Goal: Task Accomplishment & Management: Use online tool/utility

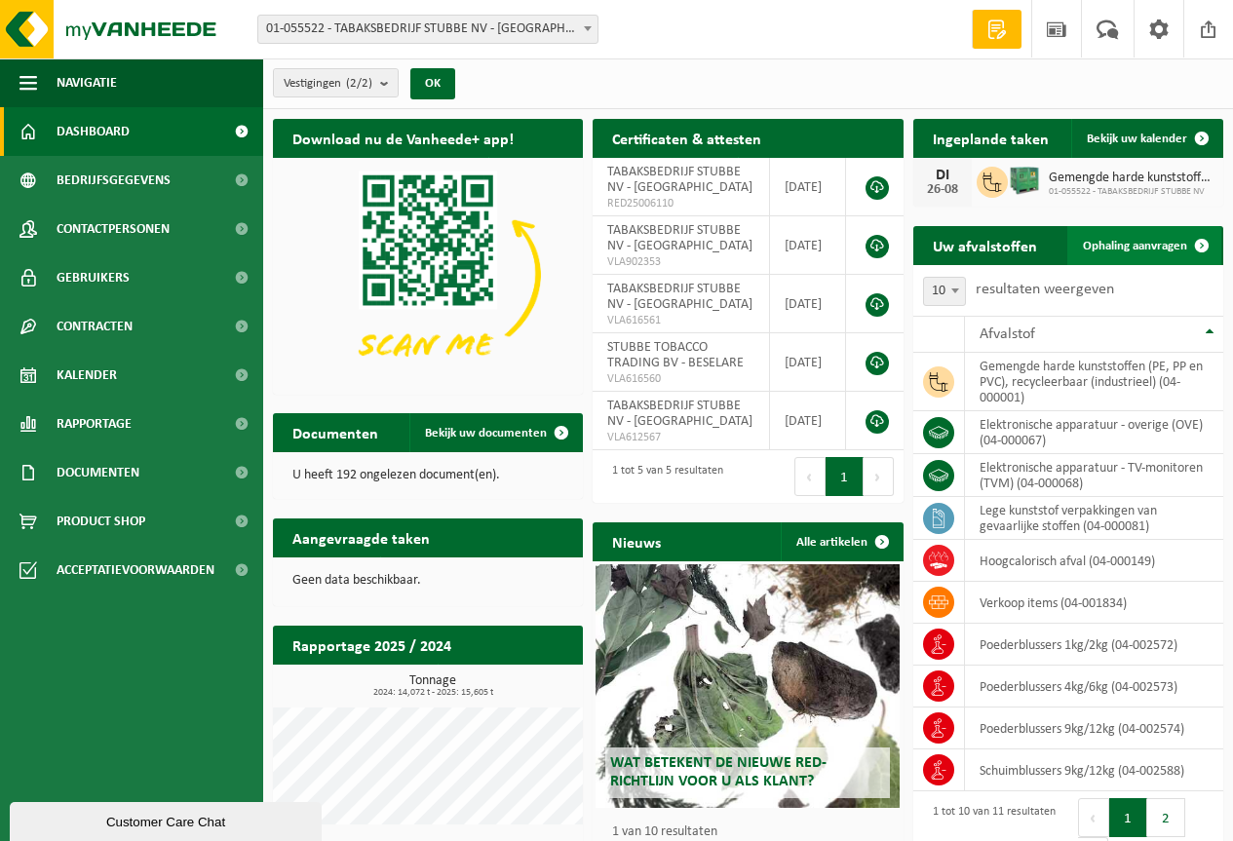
click at [1109, 246] on span "Ophaling aanvragen" at bounding box center [1135, 246] width 104 height 13
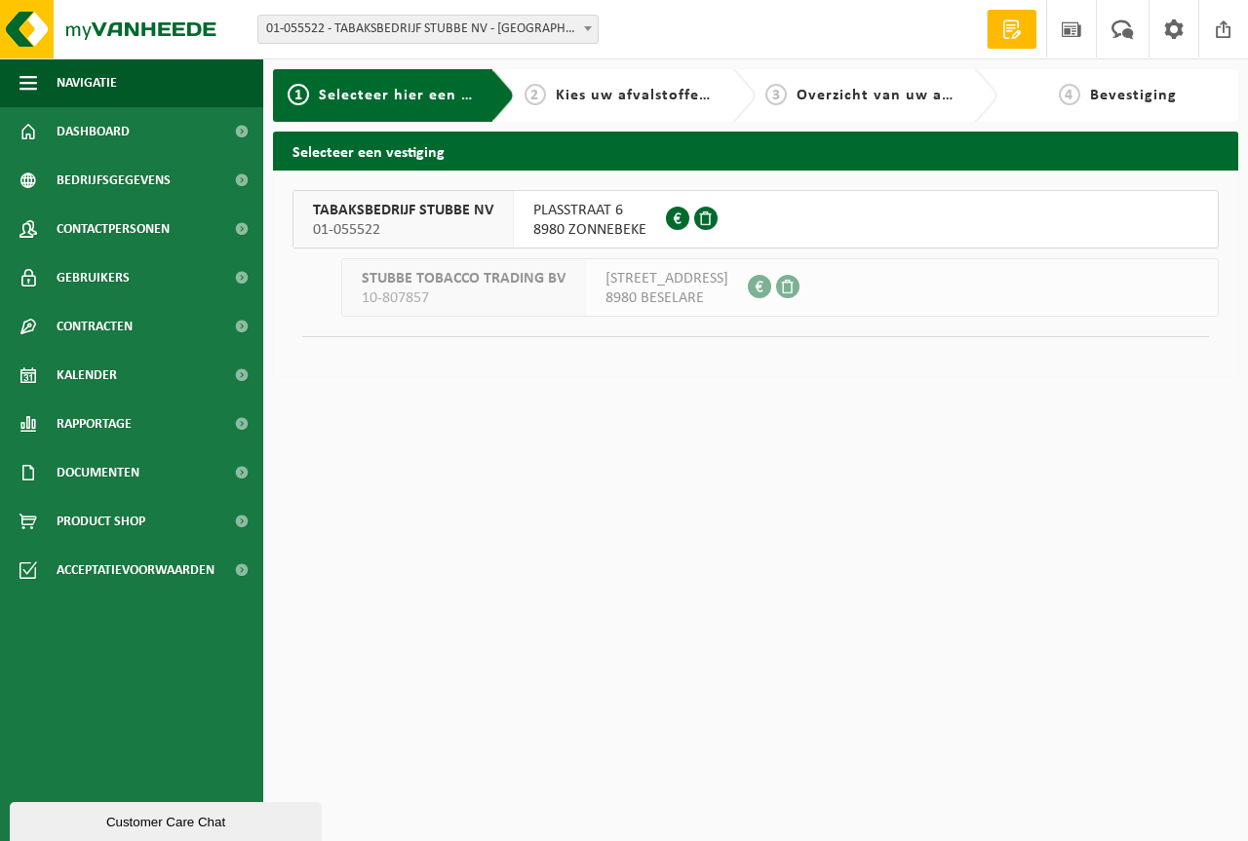
click at [525, 215] on div "PLASSTRAAT 6 8980 ZONNEBEKE 0431.207.164" at bounding box center [590, 219] width 152 height 57
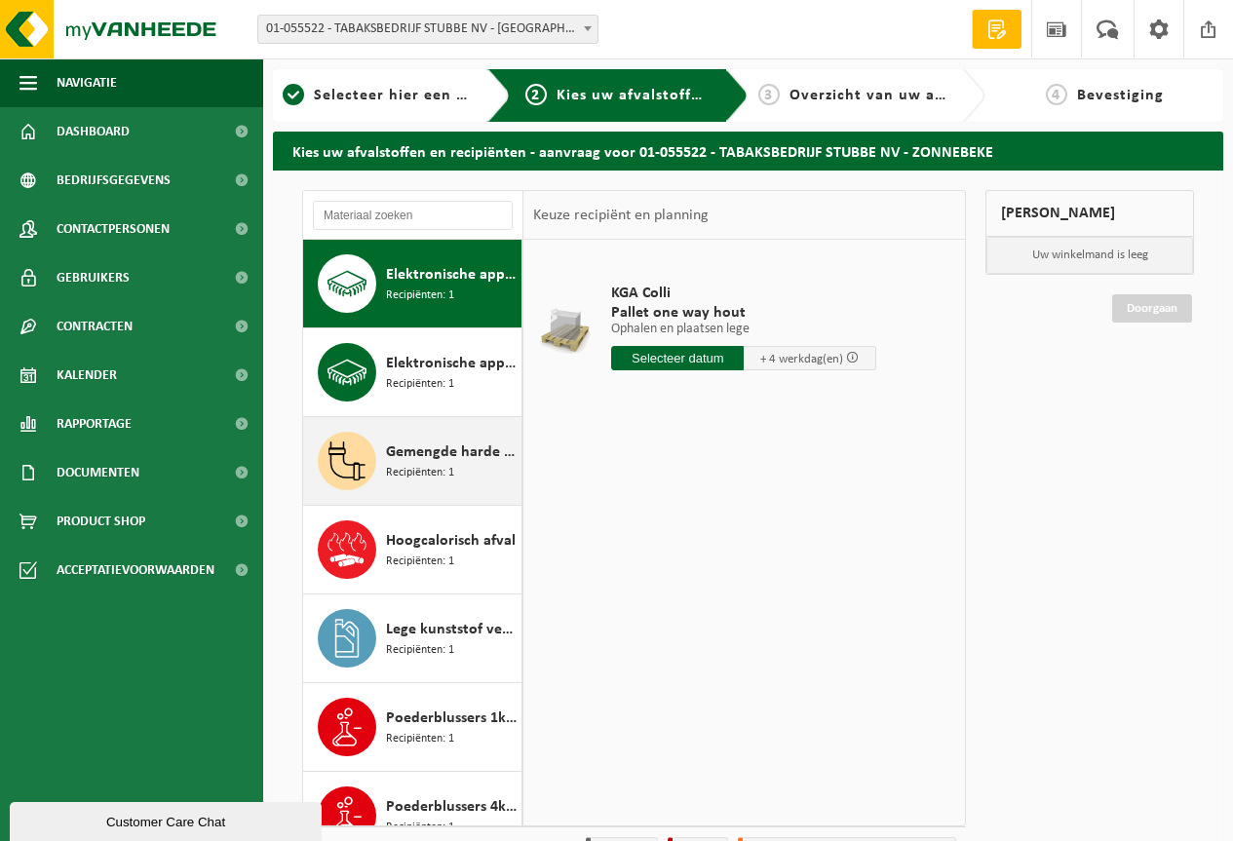
click at [431, 466] on span "Recipiënten: 1" at bounding box center [420, 473] width 68 height 19
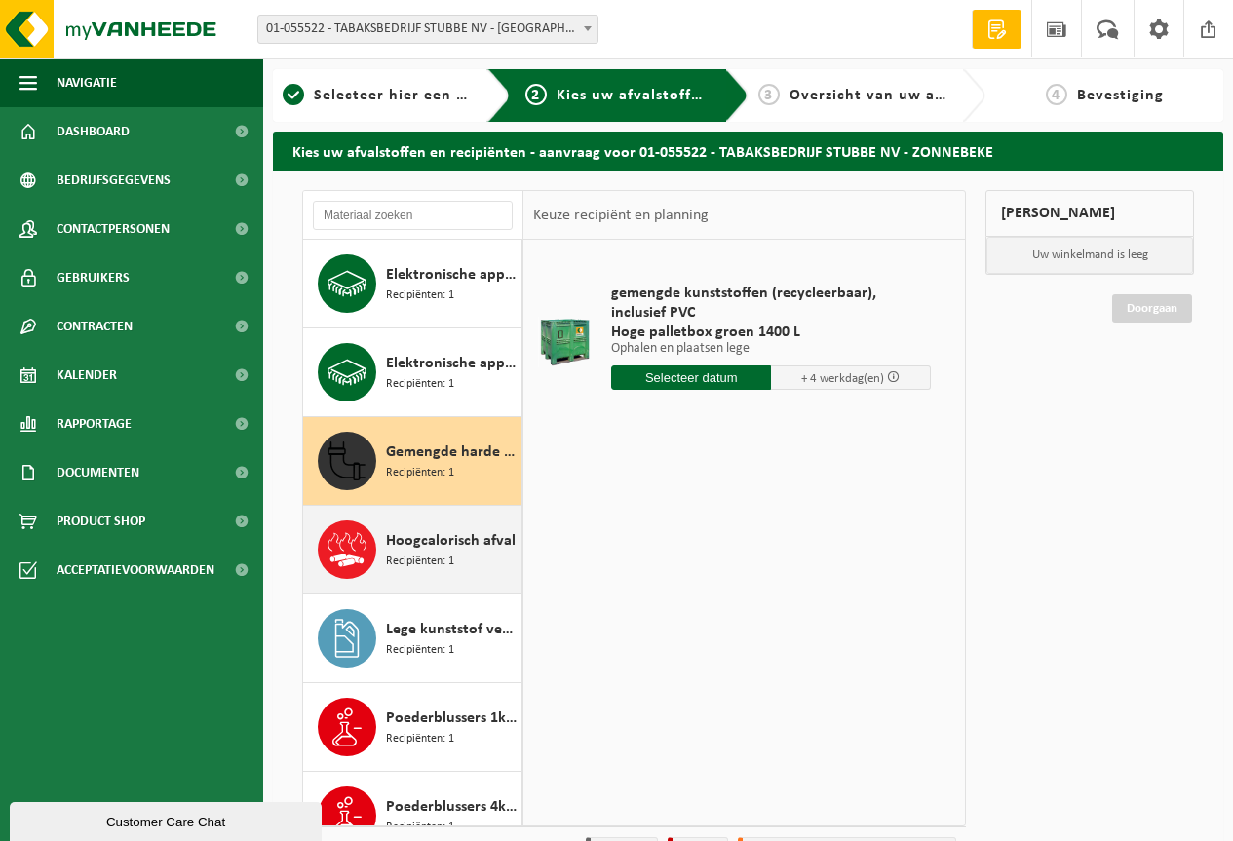
click at [397, 549] on span "Hoogcalorisch afval" at bounding box center [451, 540] width 130 height 23
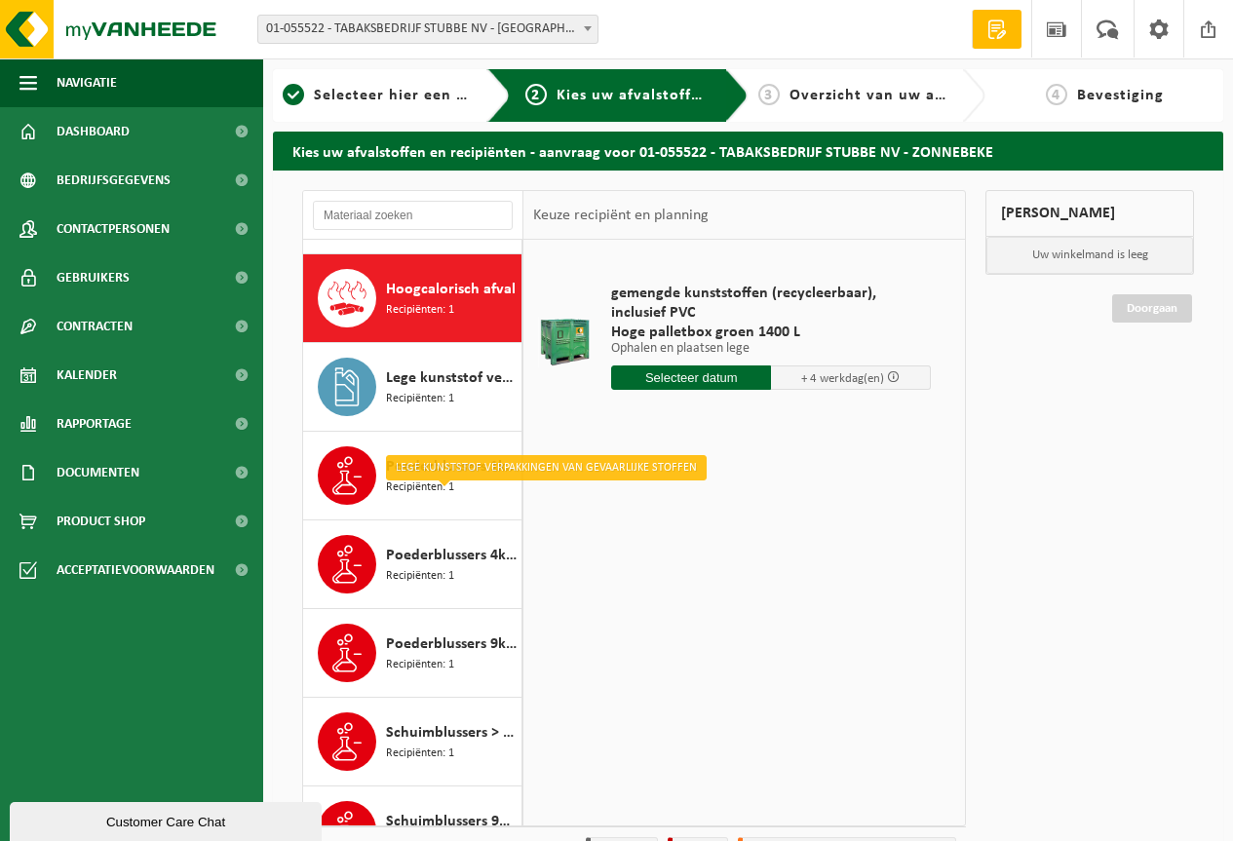
scroll to position [266, 0]
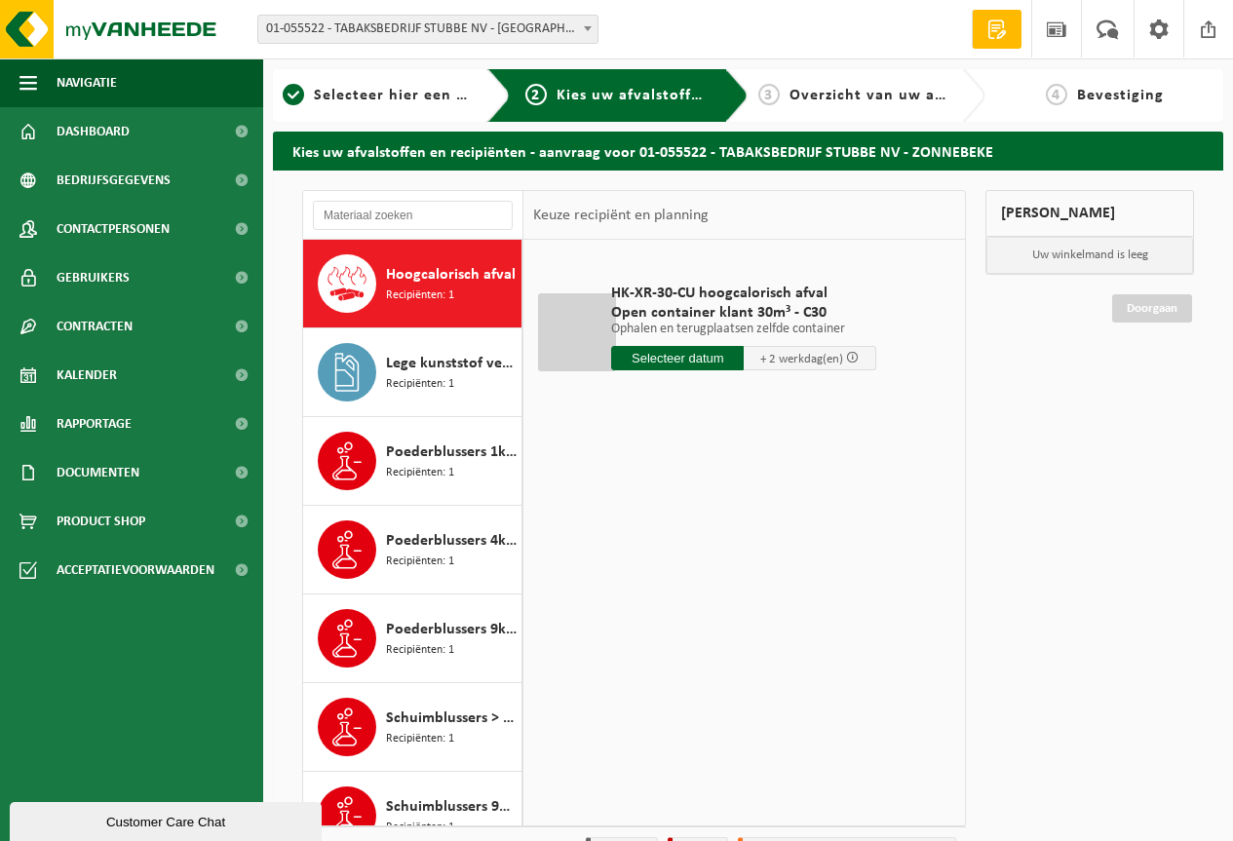
click at [820, 400] on td "HK-XR-30-CU hoogcalorisch afval Open container klant 30m³ - C30 Ophalen en teru…" at bounding box center [776, 332] width 359 height 165
click at [711, 353] on input "text" at bounding box center [677, 358] width 133 height 24
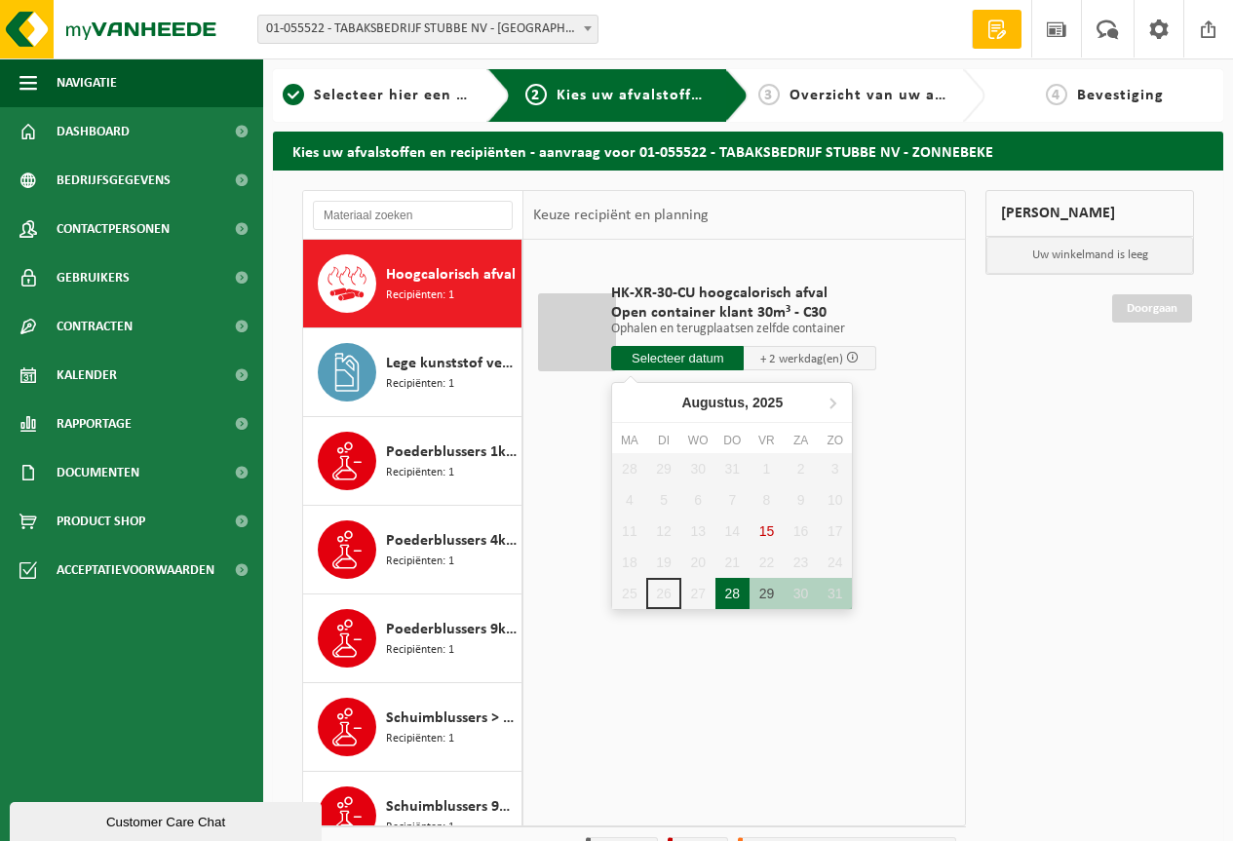
click at [737, 596] on div "28" at bounding box center [733, 593] width 34 height 31
type input "Van 2025-08-28"
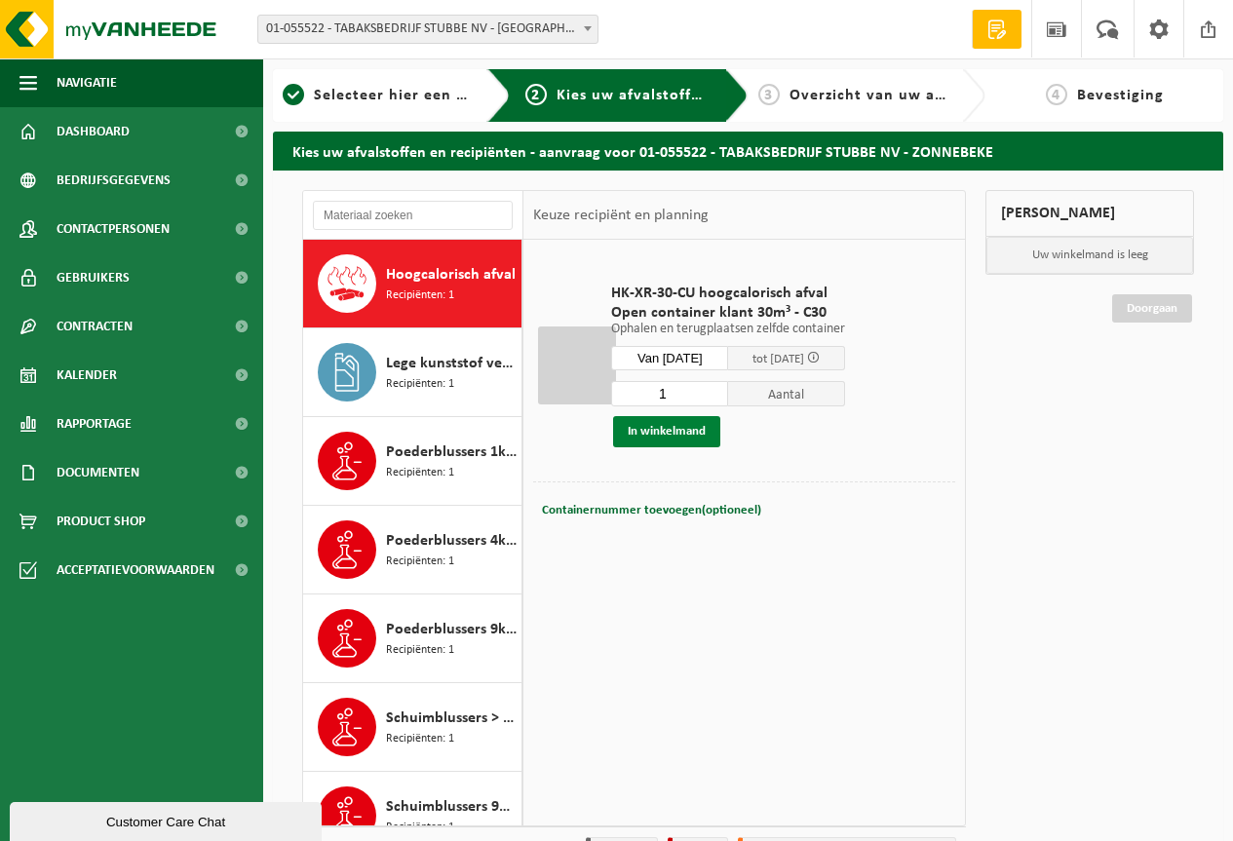
click at [644, 431] on button "In winkelmand" at bounding box center [666, 431] width 107 height 31
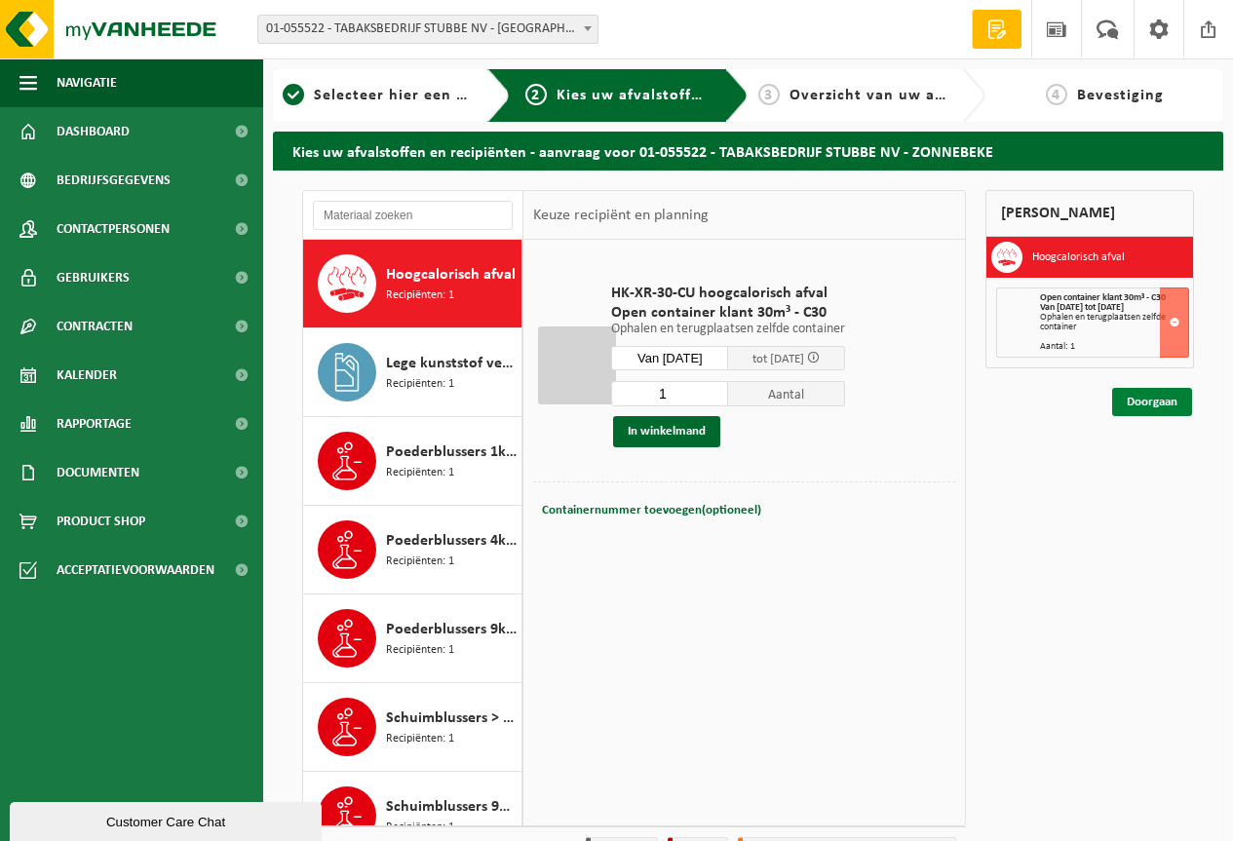
click at [1165, 400] on link "Doorgaan" at bounding box center [1152, 402] width 80 height 28
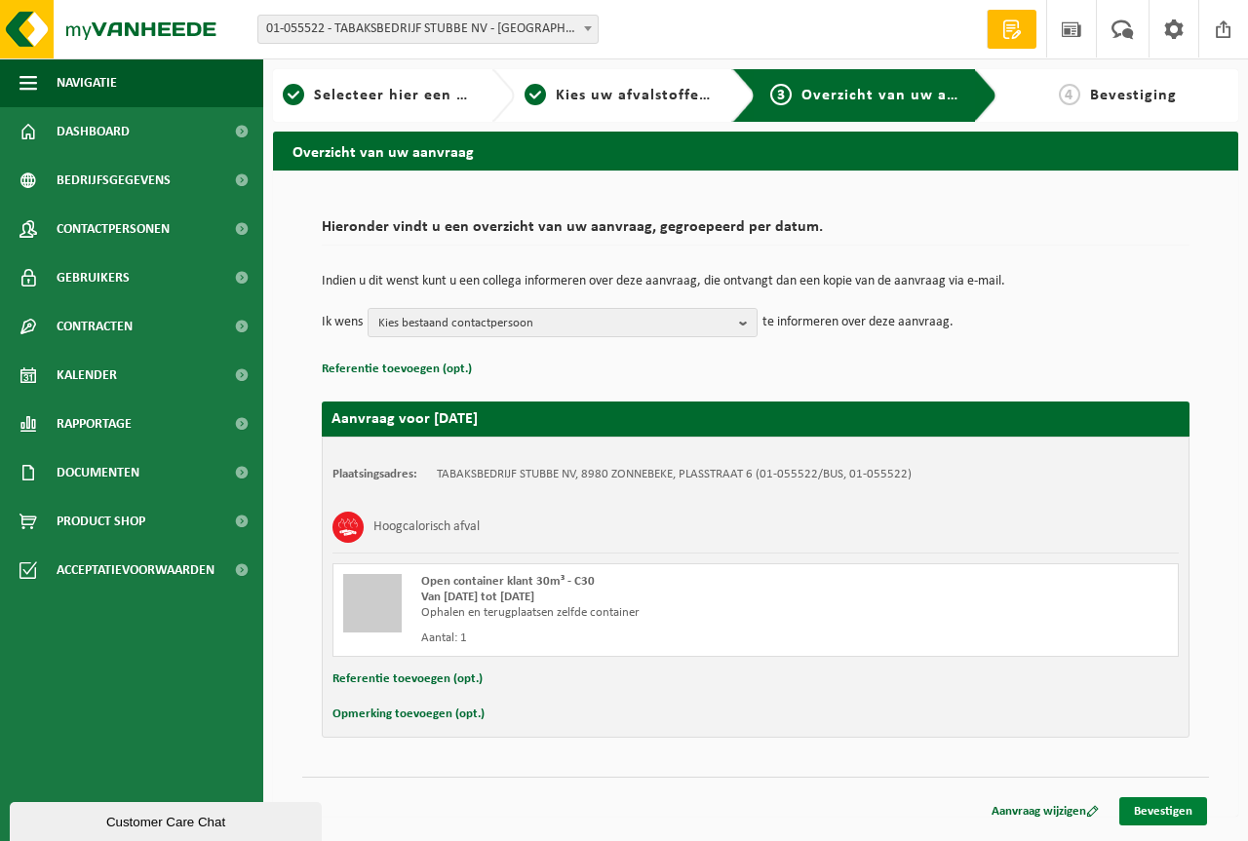
click at [1191, 818] on link "Bevestigen" at bounding box center [1163, 812] width 88 height 28
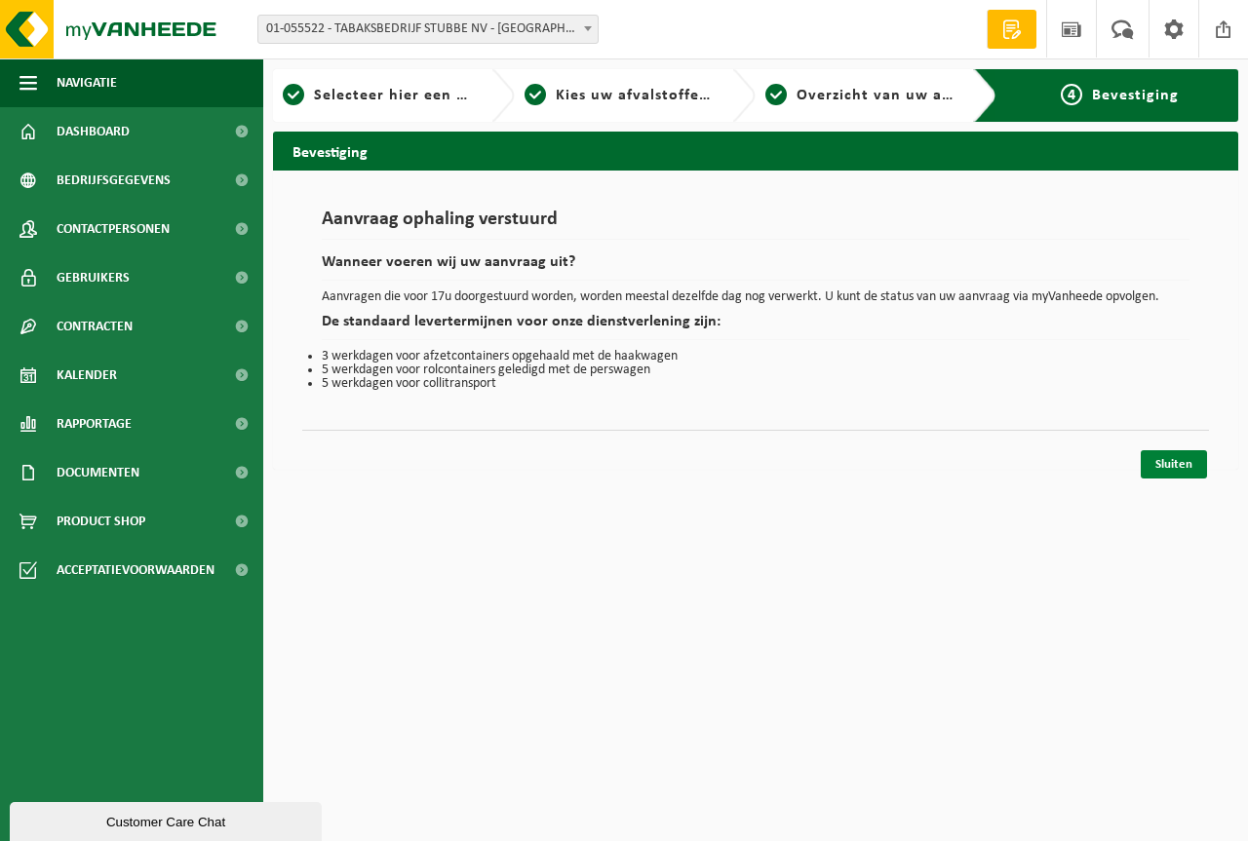
click at [1170, 468] on link "Sluiten" at bounding box center [1174, 464] width 66 height 28
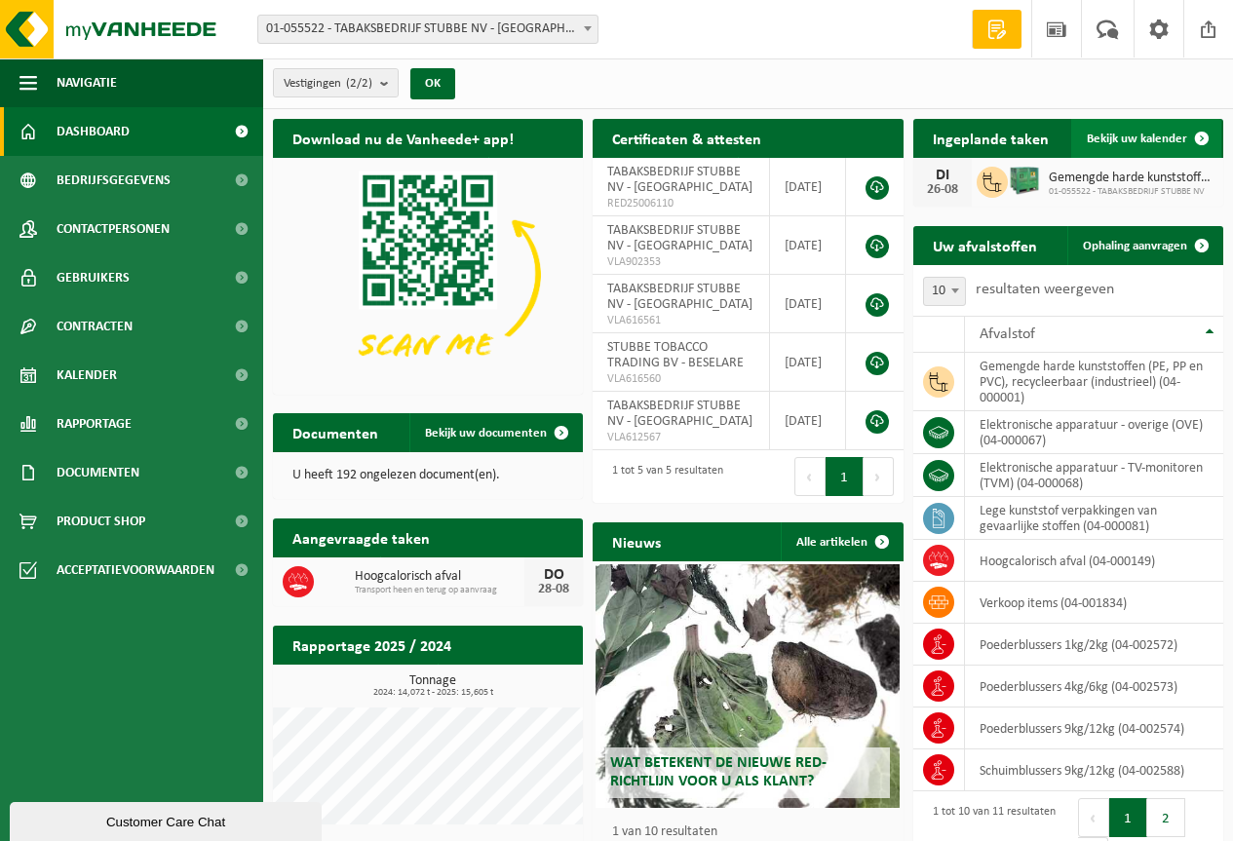
click at [1165, 139] on span "Bekijk uw kalender" at bounding box center [1137, 139] width 100 height 13
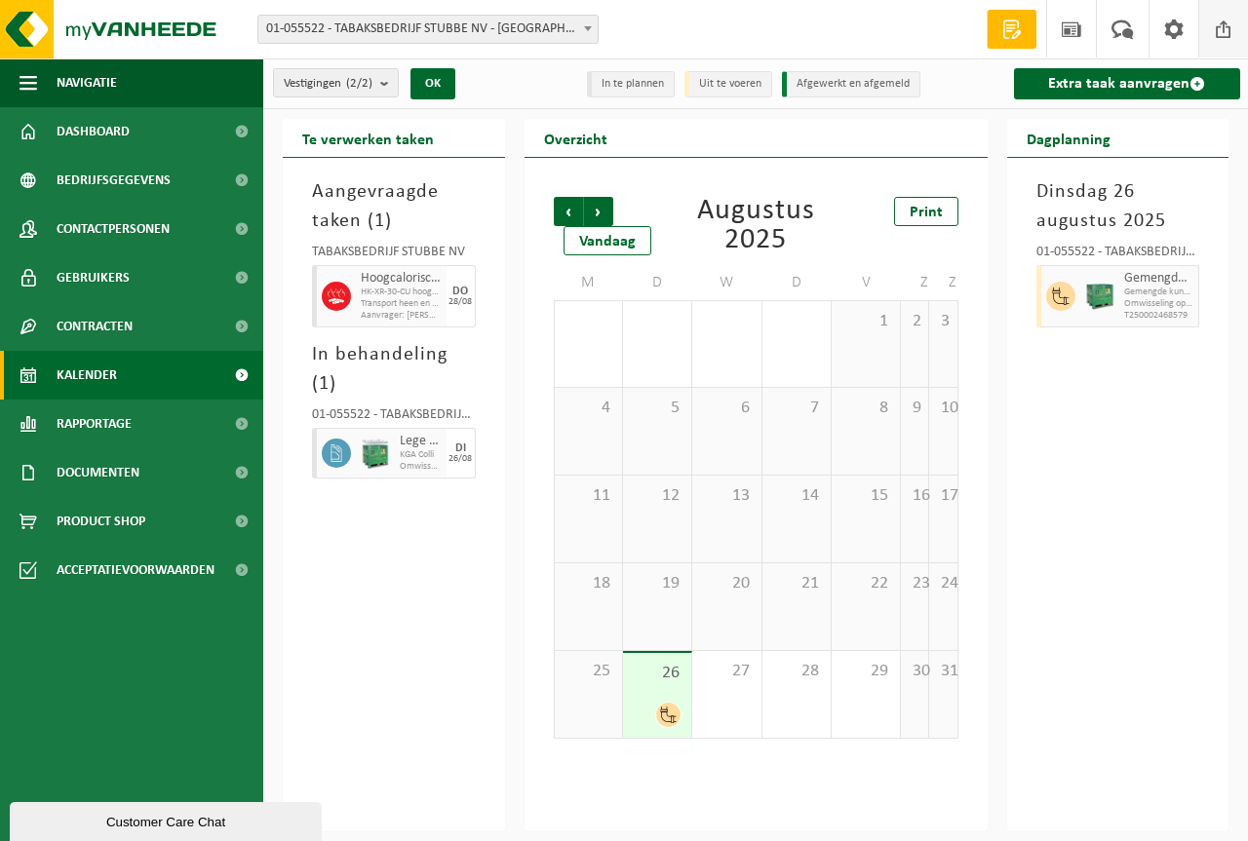
click at [1226, 25] on span at bounding box center [1223, 29] width 29 height 58
